Goal: Task Accomplishment & Management: Complete application form

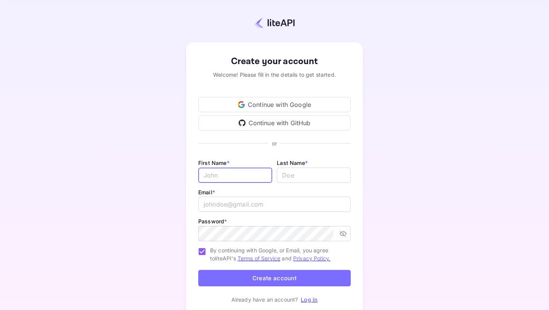
click at [238, 168] on input "Email *" at bounding box center [235, 174] width 74 height 15
type input "[PERSON_NAME]"
type input "[EMAIL_ADDRESS][DOMAIN_NAME]"
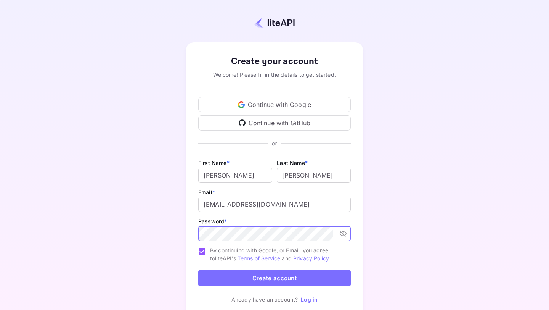
click at [254, 278] on button "Create account" at bounding box center [274, 278] width 153 height 16
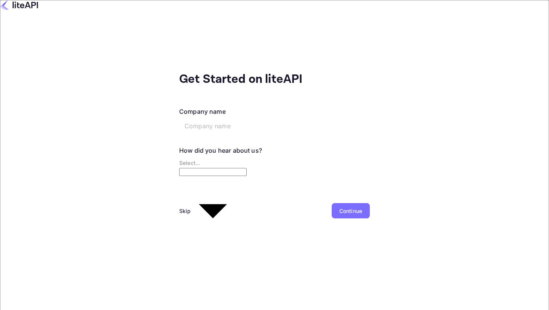
click at [179, 119] on input "text" at bounding box center [237, 125] width 117 height 15
type input "Aviora Aviation LLP"
click at [116, 148] on body "Get Started on liteAPI Company name Aviora Aviation LLP ​ How did you hear abou…" at bounding box center [274, 155] width 549 height 310
type input "Google"
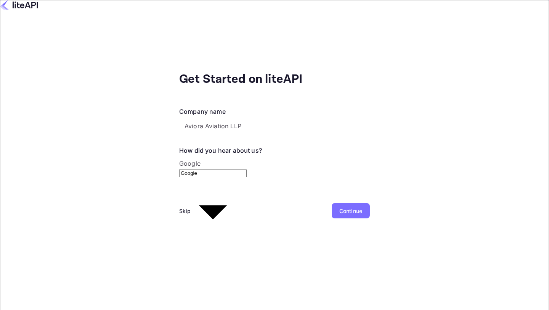
click at [339, 207] on div "Continue" at bounding box center [350, 211] width 23 height 8
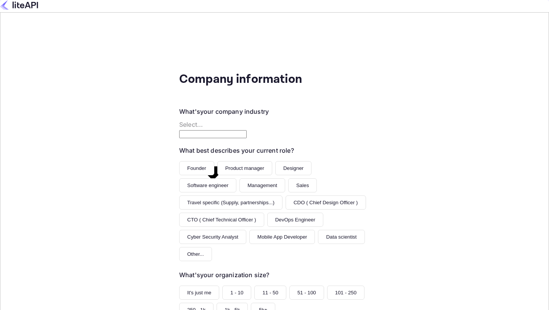
click at [179, 161] on button "Founder" at bounding box center [196, 168] width 35 height 14
click at [222, 285] on button "1 - 10" at bounding box center [236, 292] width 29 height 14
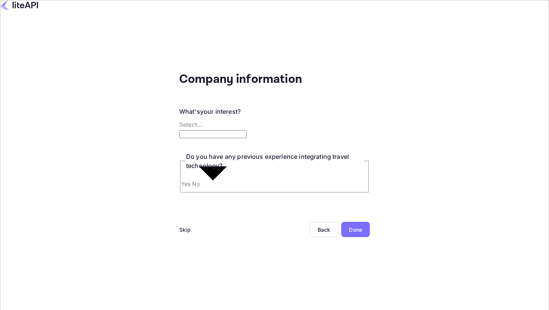
click at [116, 109] on body "Company information What's your interest? Select... ​ Do you have any previous …" at bounding box center [274, 185] width 549 height 370
click at [21, 309] on div at bounding box center [274, 316] width 549 height 0
click at [106, 172] on input "No" at bounding box center [274, 168] width 549 height 337
radio input "true"
click at [118, 116] on body "Company information What's your interest? Select... ​ Do you have any previous …" at bounding box center [274, 155] width 549 height 310
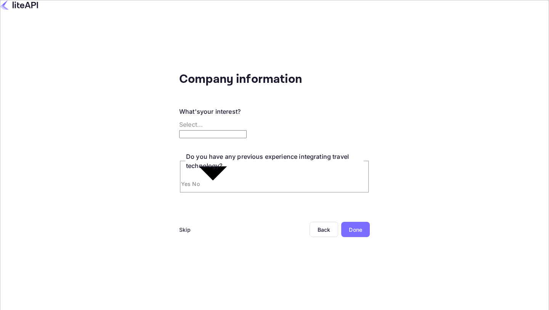
type input "Bundling travel within our current products"
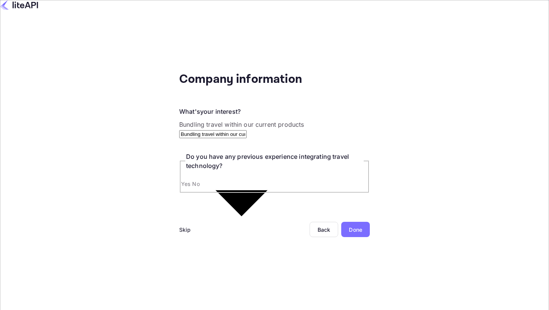
click at [349, 225] on div "Done" at bounding box center [355, 229] width 13 height 8
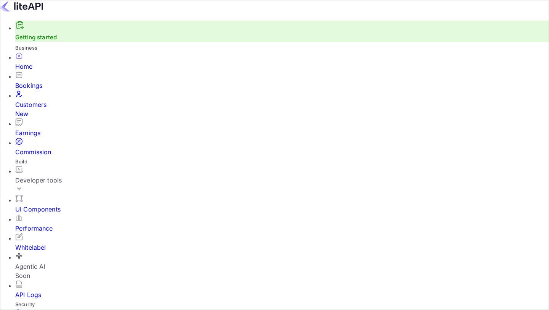
scroll to position [124, 139]
click at [341, 23] on input "Switch to Production mode" at bounding box center [274, 155] width 549 height 310
checkbox input "false"
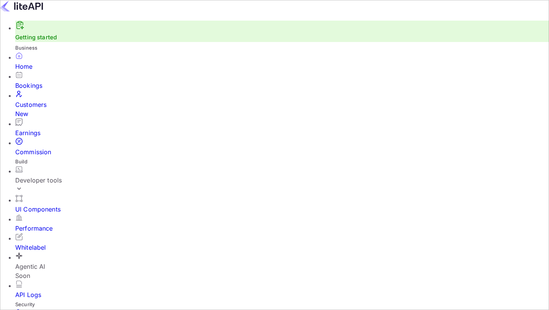
click at [62, 175] on div "Developer tools" at bounding box center [282, 179] width 534 height 9
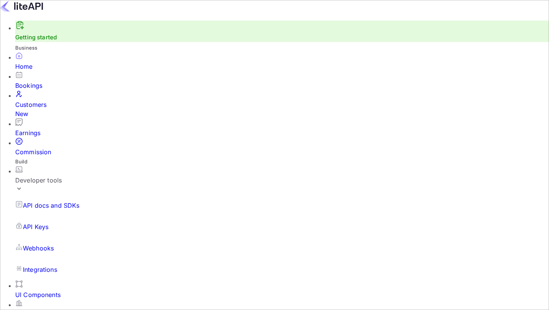
click at [46, 290] on div "UI Components" at bounding box center [282, 294] width 534 height 9
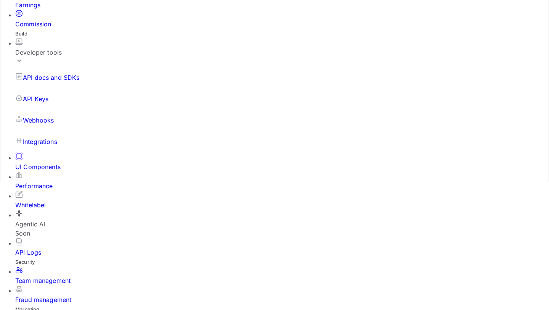
scroll to position [216, 0]
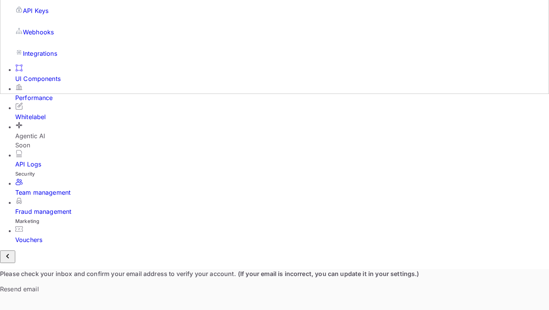
click at [27, 121] on div "Whitelabel" at bounding box center [282, 116] width 534 height 9
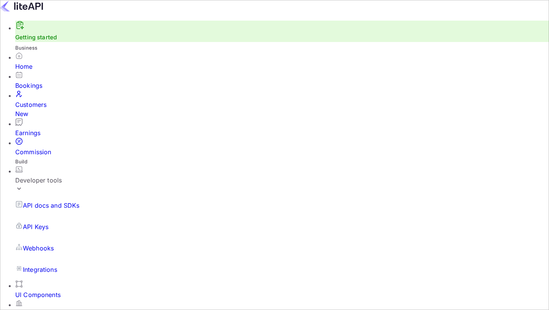
scroll to position [28, 0]
